Goal: Check status: Check status

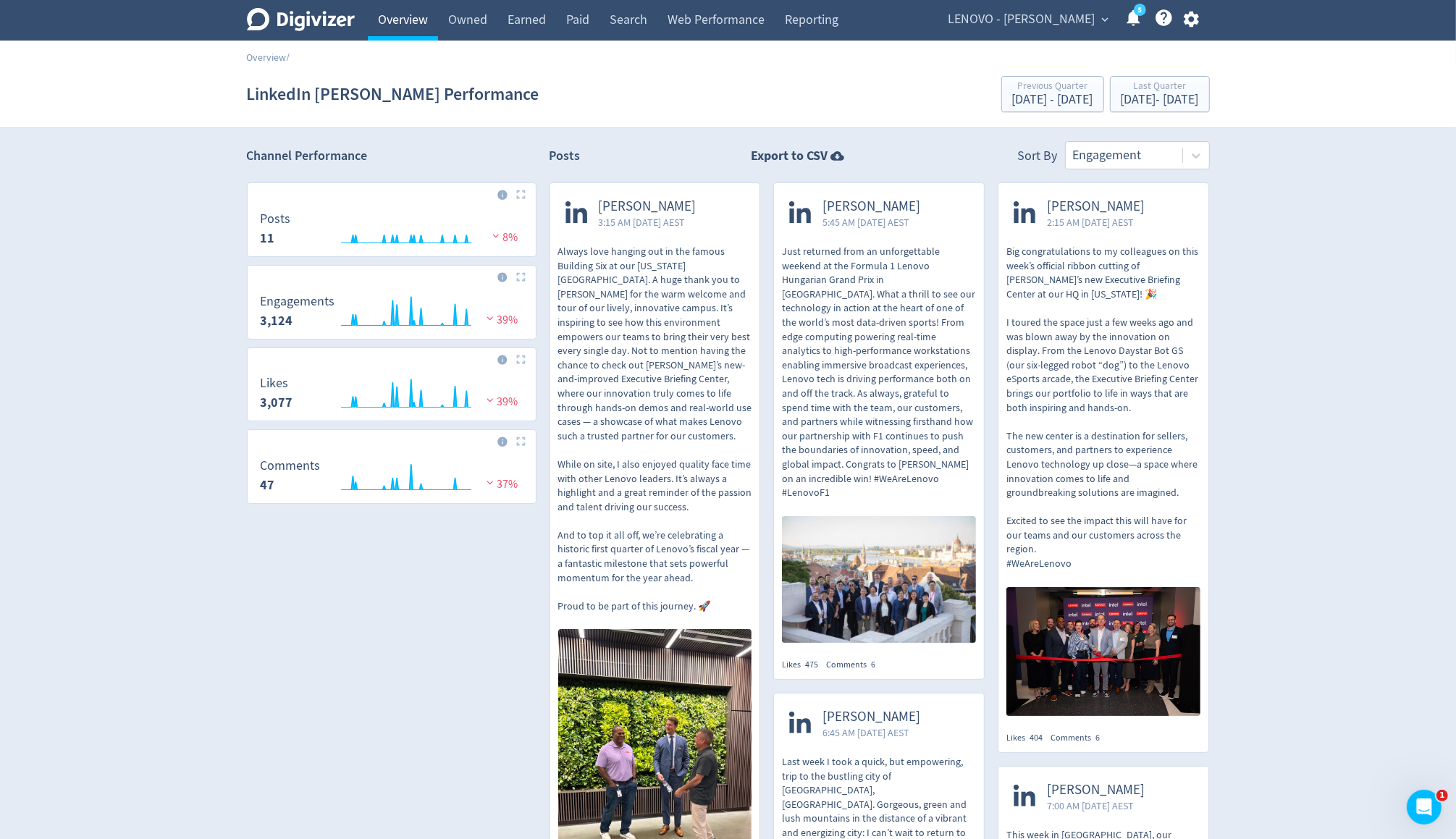
click at [404, 34] on link "Overview" at bounding box center [403, 20] width 71 height 41
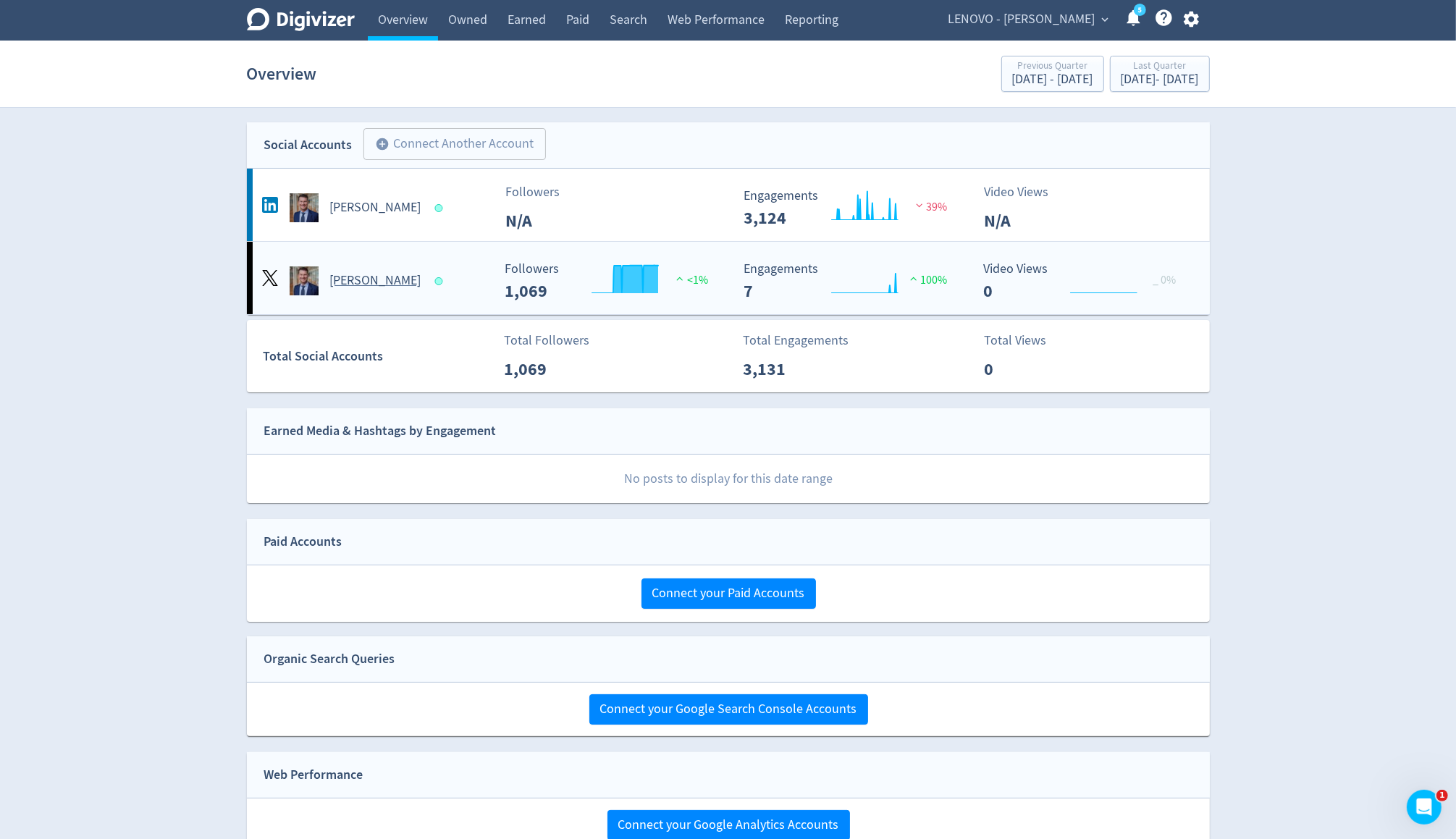
click at [405, 285] on h5 "[PERSON_NAME]" at bounding box center [375, 280] width 91 height 17
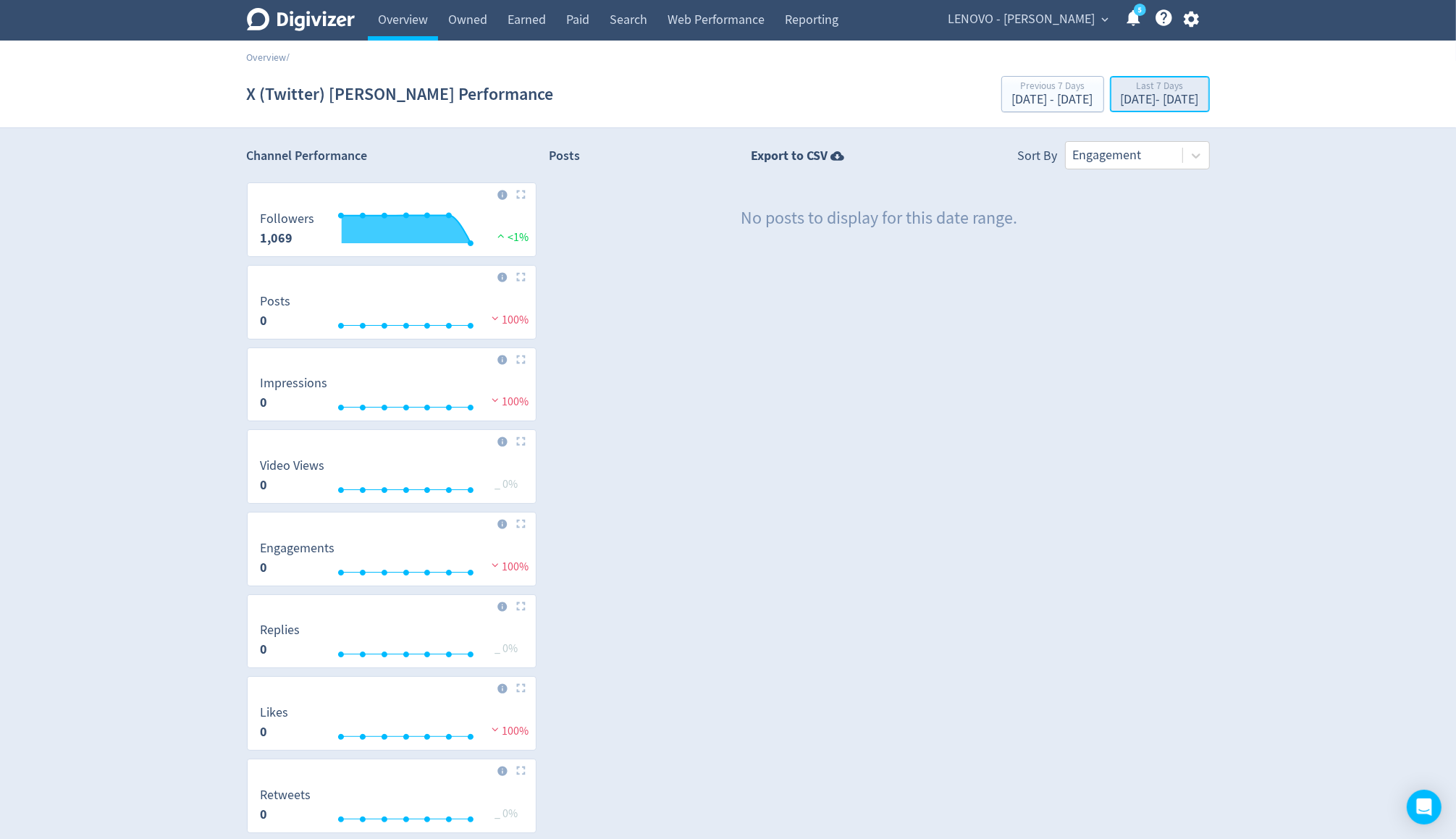
click at [1120, 93] on div "[DATE] - [DATE]" at bounding box center [1160, 99] width 78 height 13
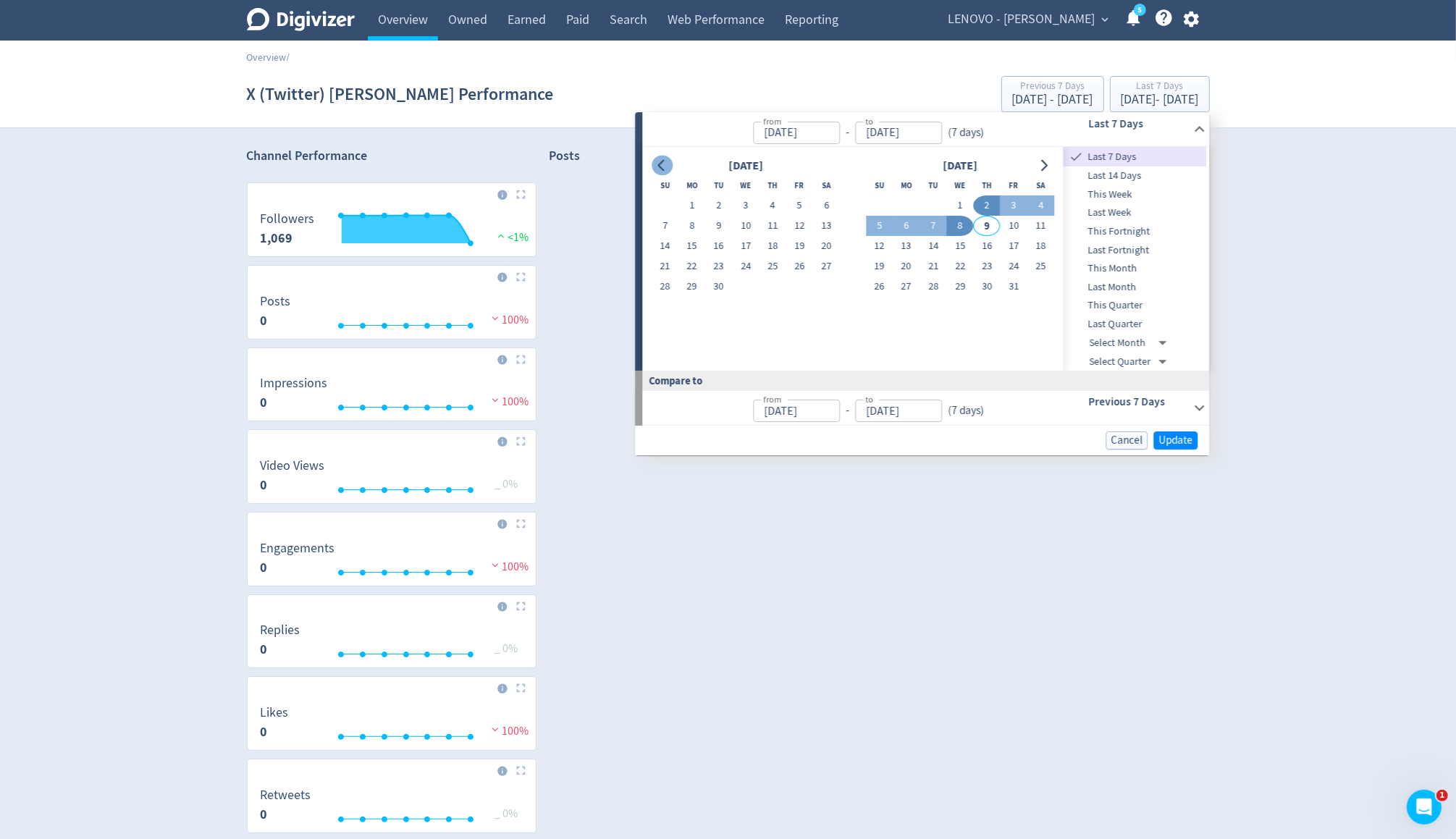
click at [658, 166] on icon "Go to previous month" at bounding box center [662, 166] width 12 height 12
click at [1141, 317] on span "Last Quarter" at bounding box center [1135, 324] width 144 height 16
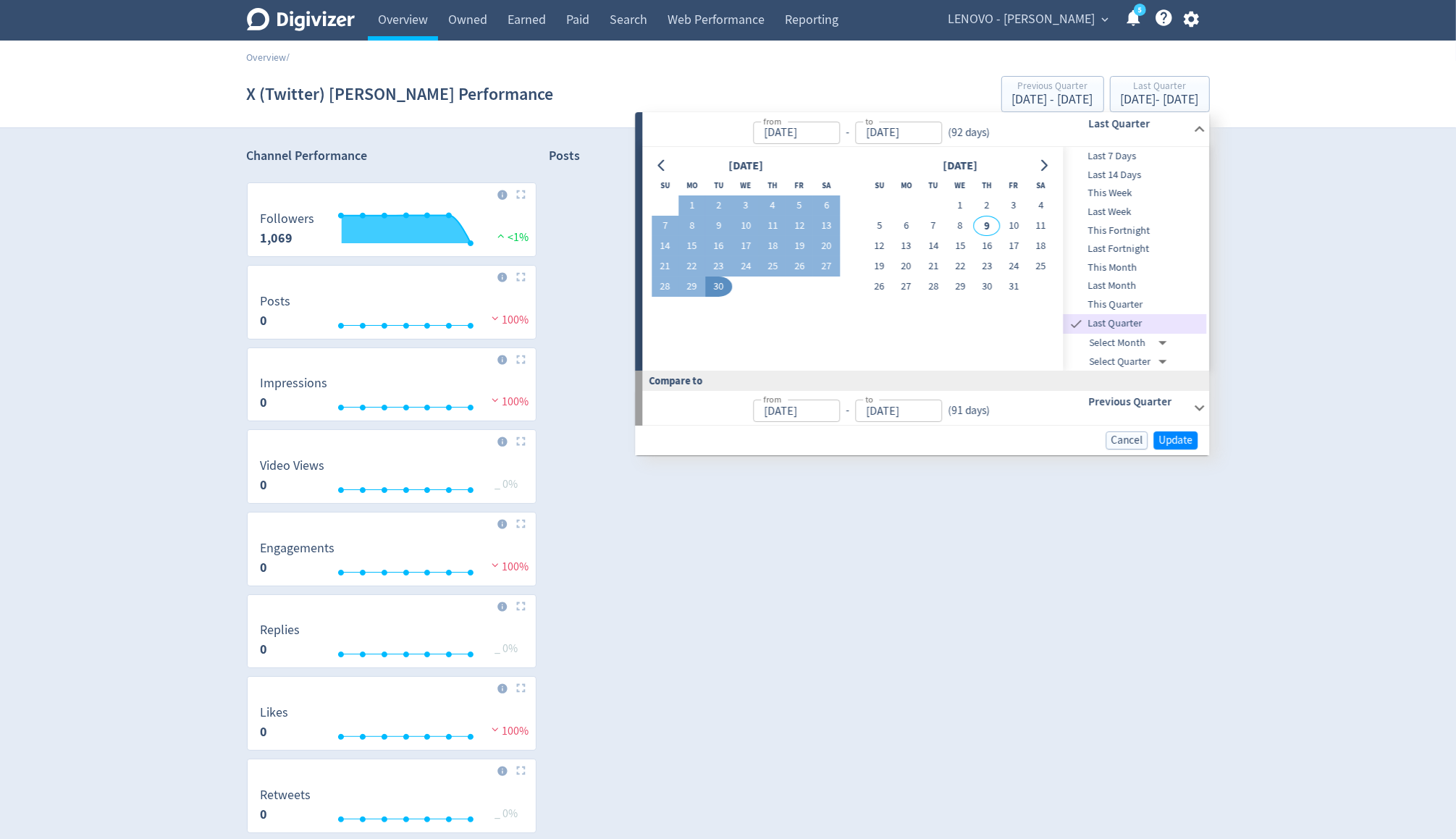
type input "Jul 01, 2025"
type input "[DATE]"
type input "Apr 01, 2025"
type input "[DATE]"
click at [1174, 436] on span "Update" at bounding box center [1175, 440] width 34 height 11
